Goal: Information Seeking & Learning: Learn about a topic

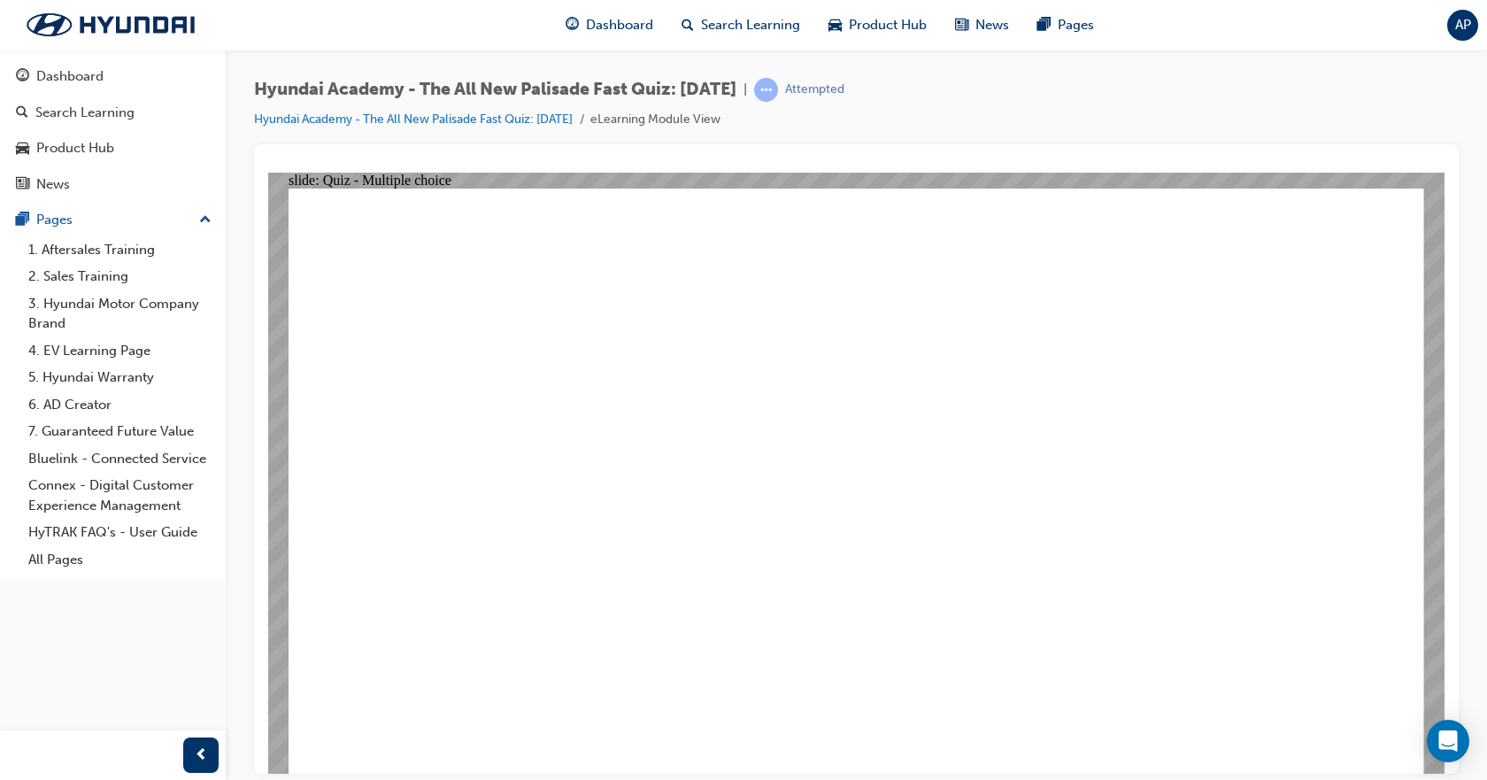
drag, startPoint x: 659, startPoint y: 495, endPoint x: 650, endPoint y: 486, distance: 12.5
radio input "true"
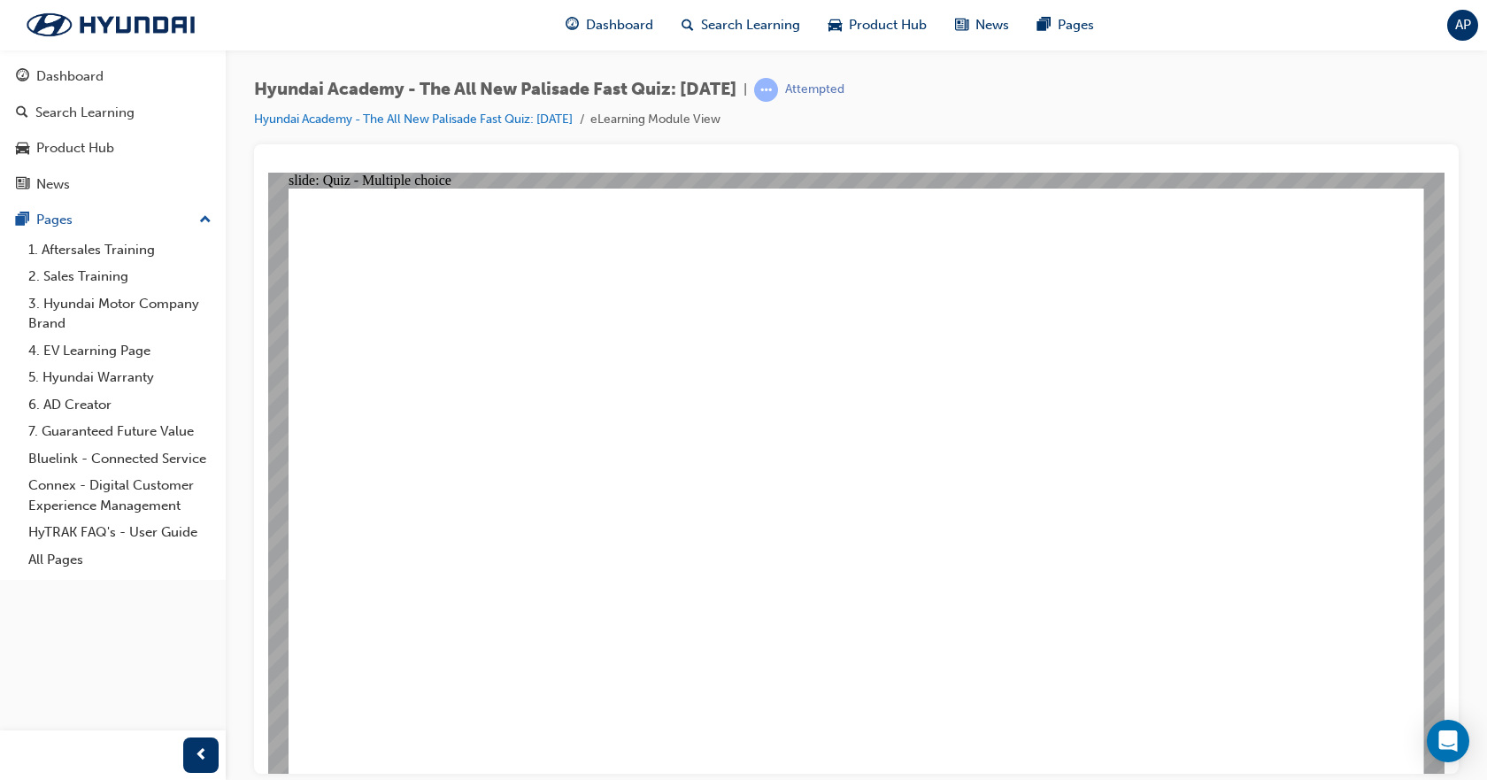
radio input "true"
drag, startPoint x: 907, startPoint y: 589, endPoint x: 892, endPoint y: 579, distance: 17.9
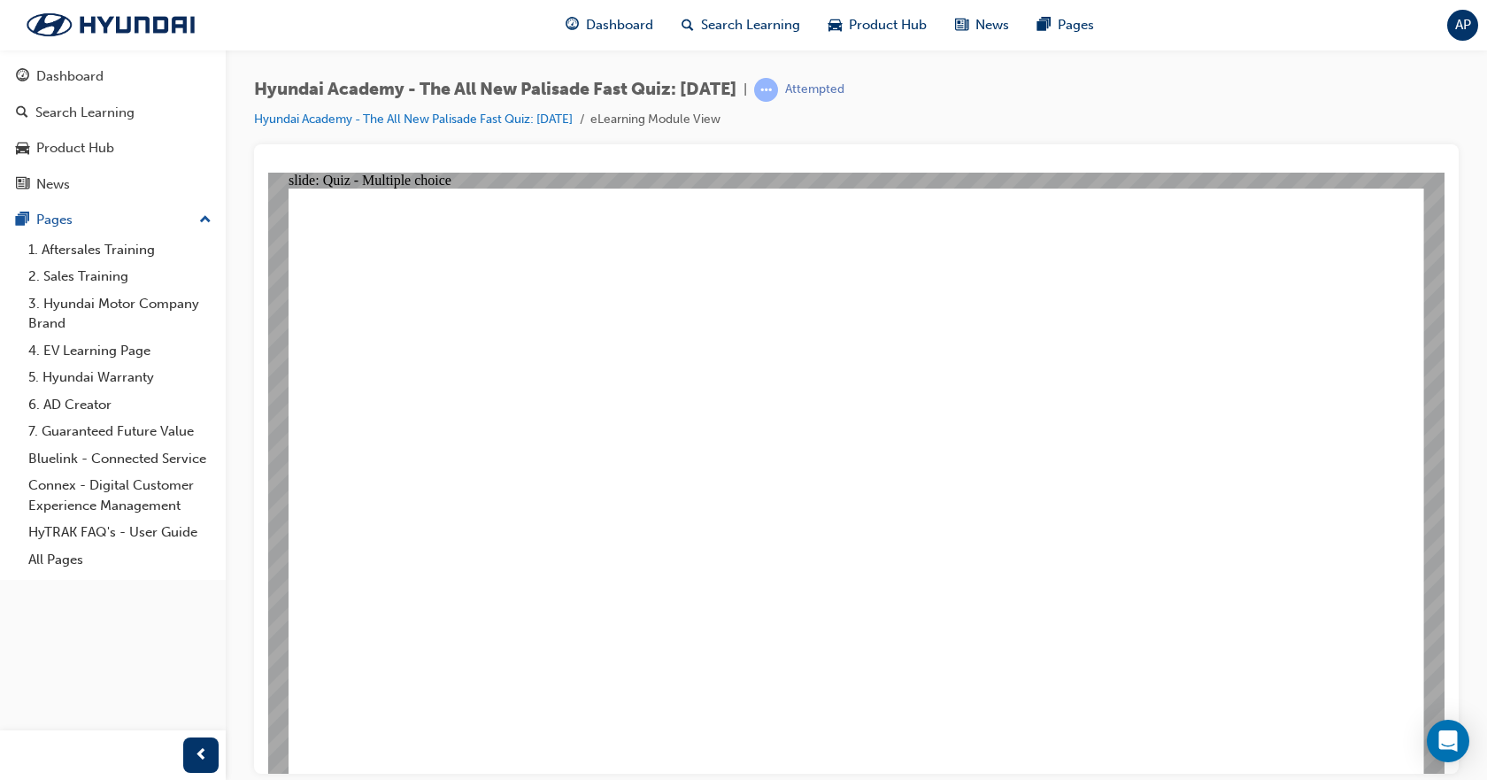
checkbox input "true"
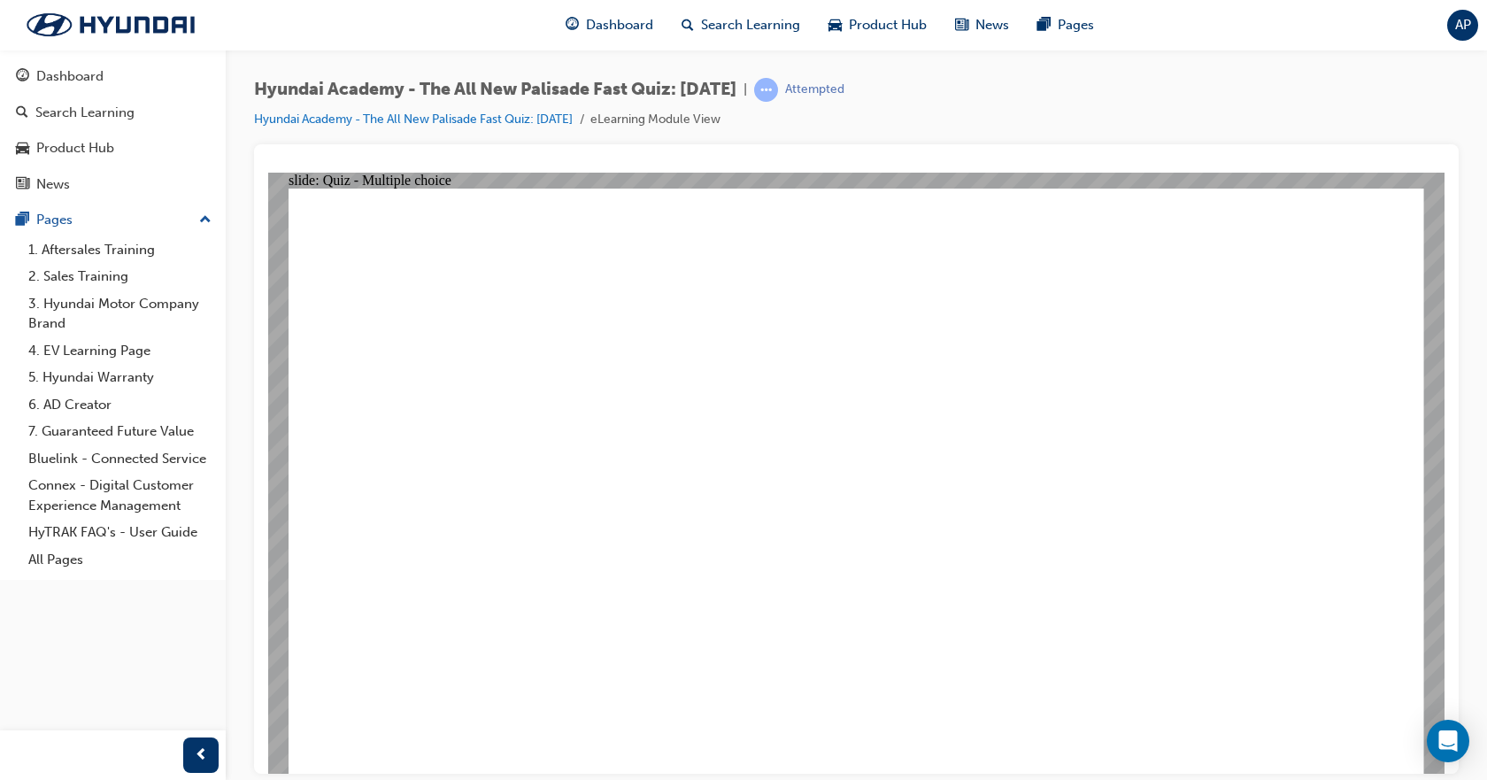
checkbox input "true"
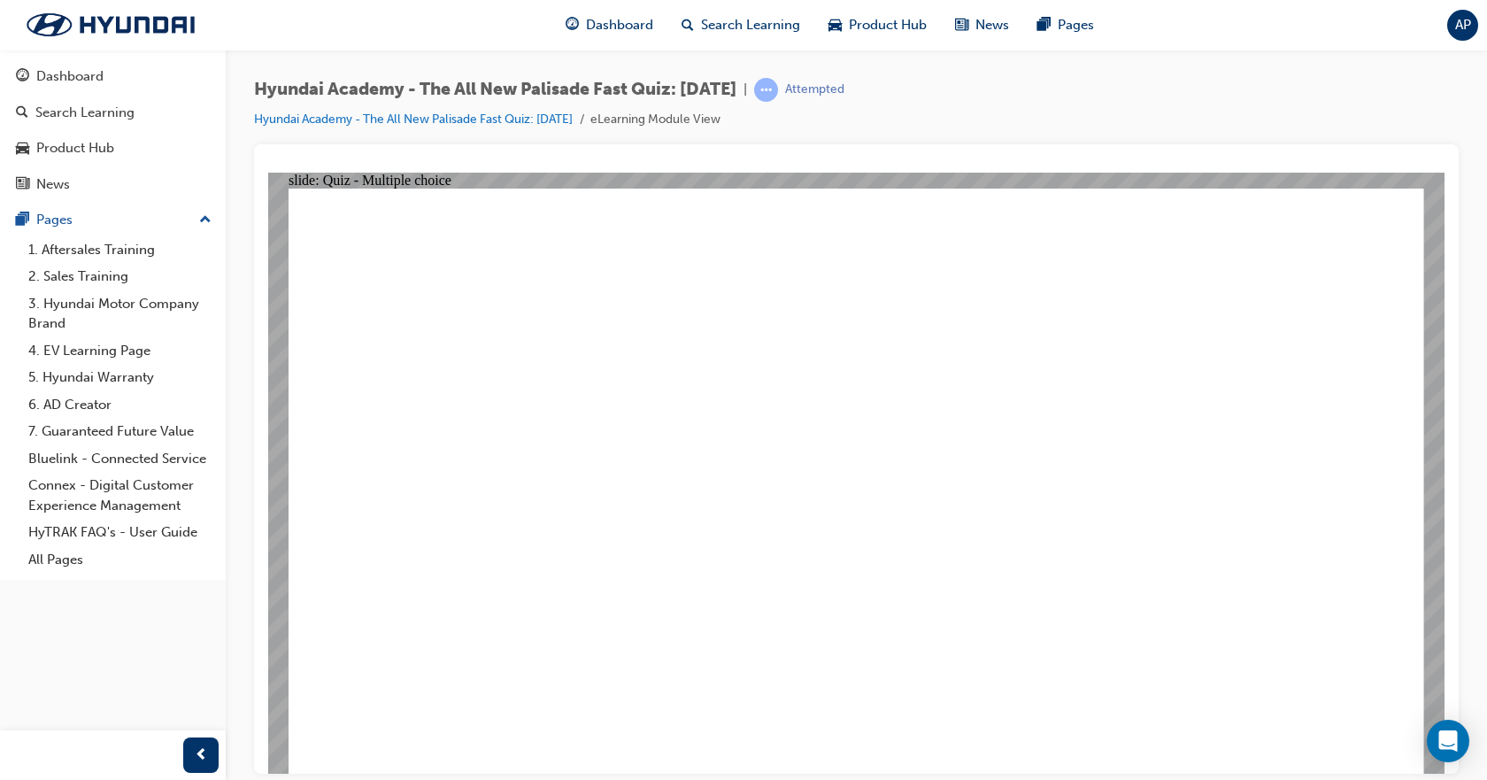
checkbox input "true"
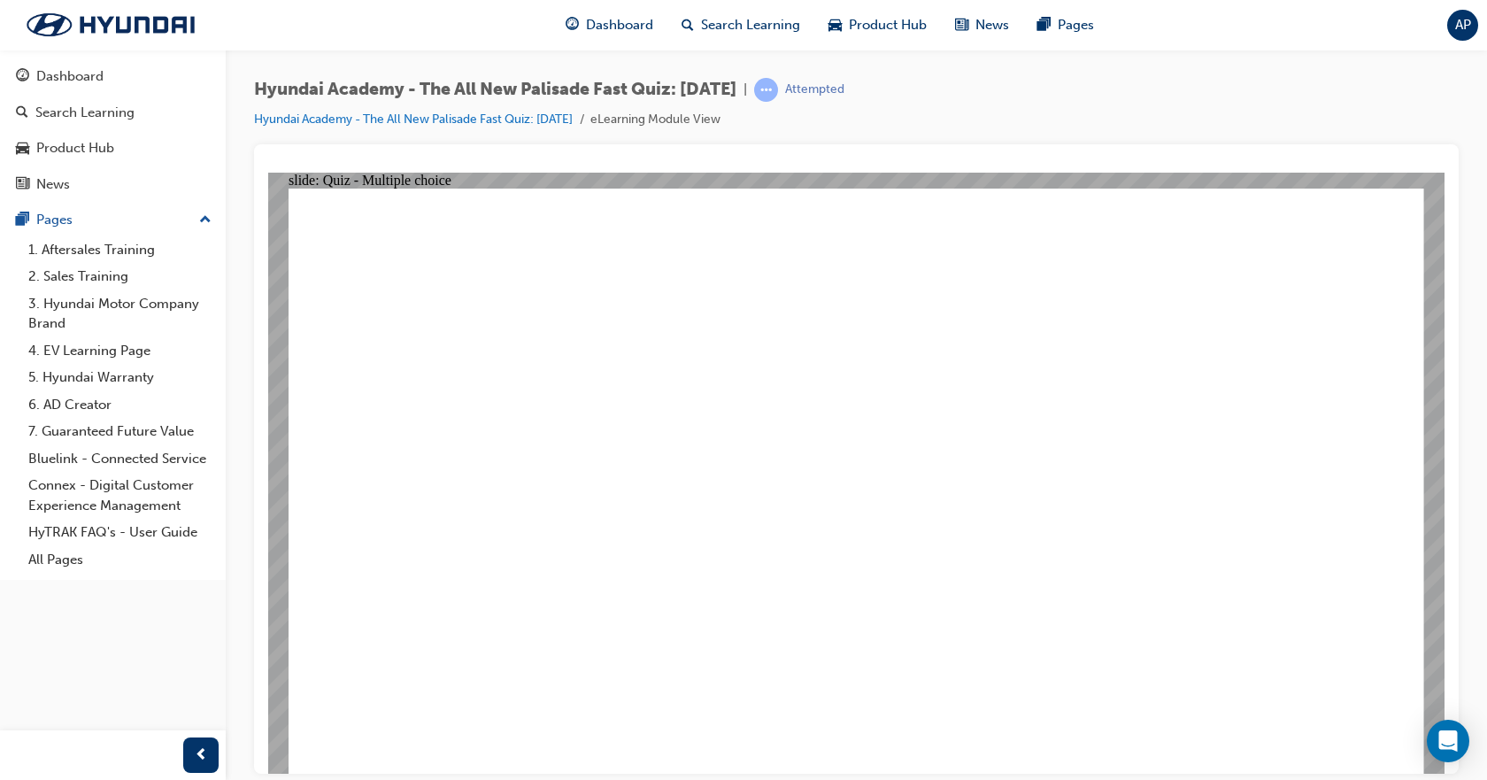
radio input "true"
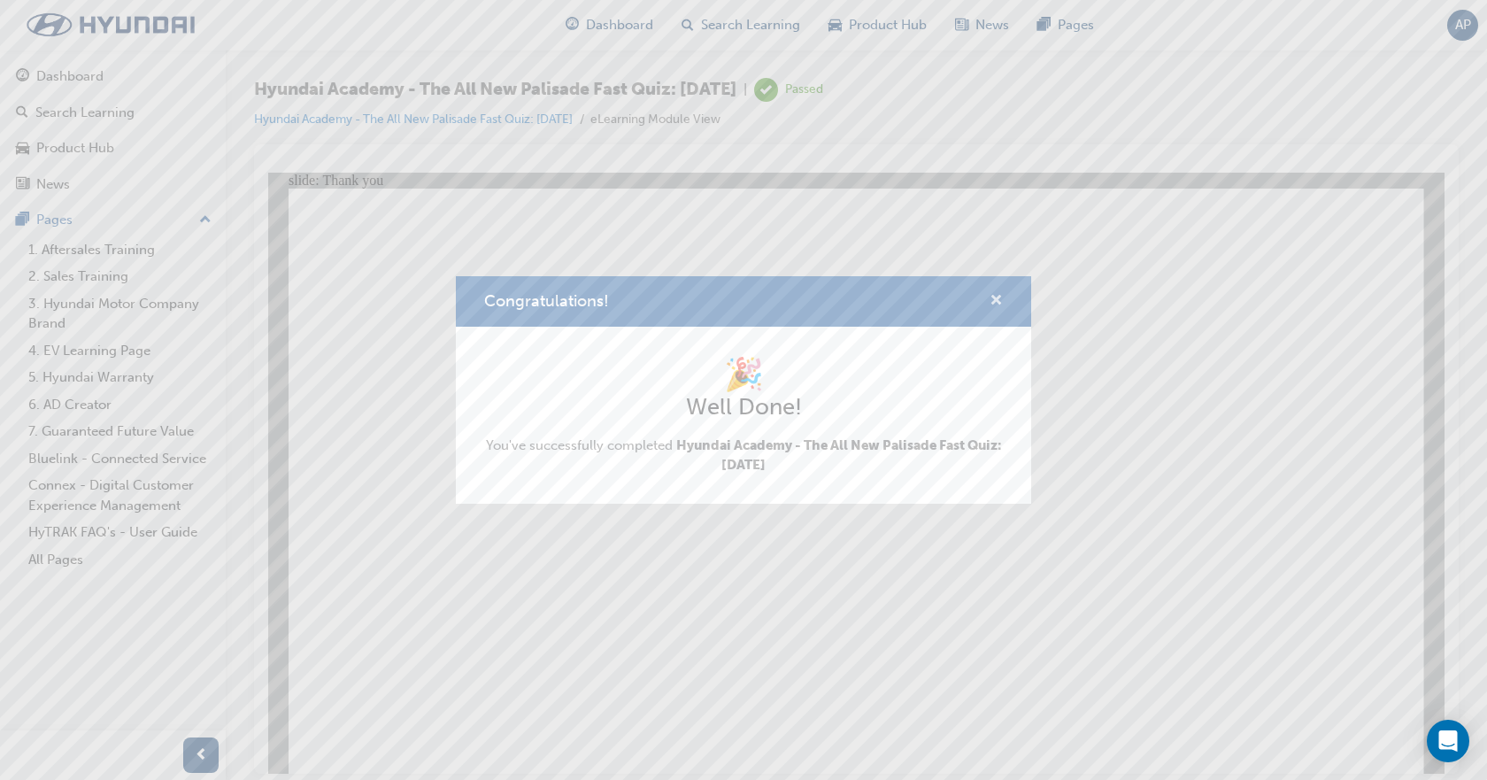
click at [996, 302] on span "cross-icon" at bounding box center [996, 302] width 13 height 16
